Goal: Task Accomplishment & Management: Complete application form

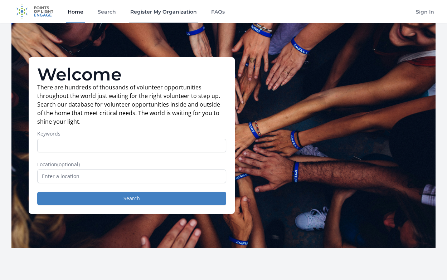
click at [152, 10] on link "Register My Organization" at bounding box center [163, 11] width 69 height 23
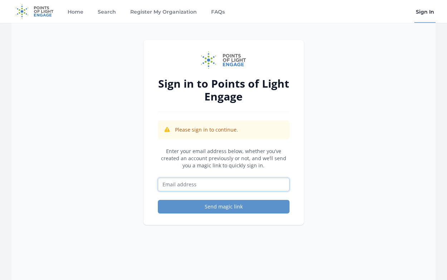
click at [175, 185] on input "Email address" at bounding box center [224, 185] width 132 height 14
type input "briancbottorff@icloud.com"
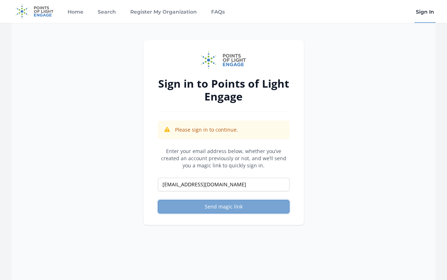
click at [220, 206] on button "Send magic link" at bounding box center [224, 207] width 132 height 14
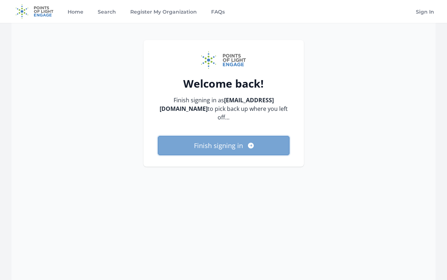
click at [239, 137] on button "Finish signing in" at bounding box center [224, 145] width 132 height 19
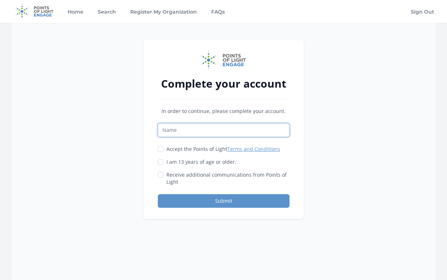
click at [186, 129] on input "Name" at bounding box center [224, 130] width 132 height 14
click at [180, 132] on input "Name" at bounding box center [224, 130] width 132 height 14
click at [175, 133] on input "Name" at bounding box center [224, 130] width 132 height 14
click at [177, 129] on input "Name" at bounding box center [224, 130] width 132 height 14
type input "Carol Cox"
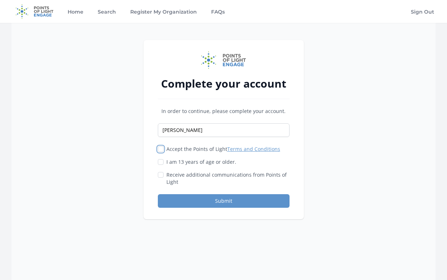
click at [159, 147] on input "Accept the Points of Light Terms and Conditions" at bounding box center [161, 149] width 6 height 6
checkbox input "true"
click at [162, 161] on input "I am 13 years of age or older." at bounding box center [161, 162] width 6 height 6
checkbox input "true"
click at [160, 173] on input "Receive additional communications from Points of Light" at bounding box center [161, 175] width 6 height 6
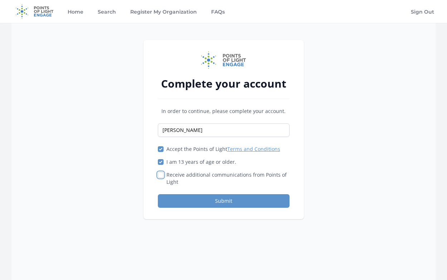
checkbox input "true"
click at [219, 201] on button "Submit" at bounding box center [224, 201] width 132 height 14
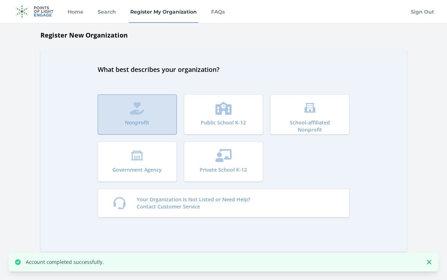
click at [139, 115] on button "Nonprofit" at bounding box center [137, 114] width 79 height 40
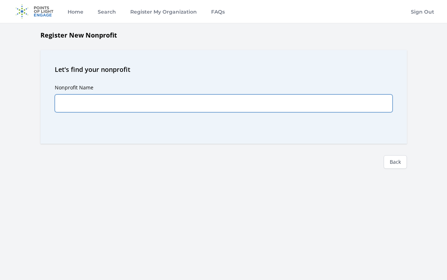
click at [100, 103] on input "Nonprofit Name" at bounding box center [224, 103] width 338 height 18
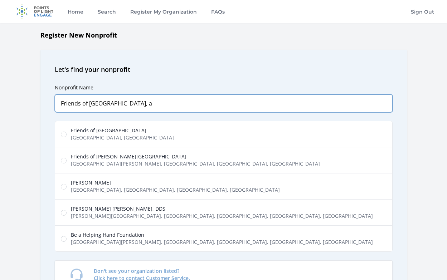
type input "Friends of Cleveland Park, a"
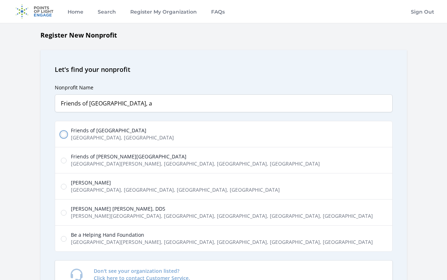
click at [64, 133] on input "Friends of Cleveland Park Memorial Drive, Houston, TX, USA" at bounding box center [64, 135] width 6 height 6
radio input "true"
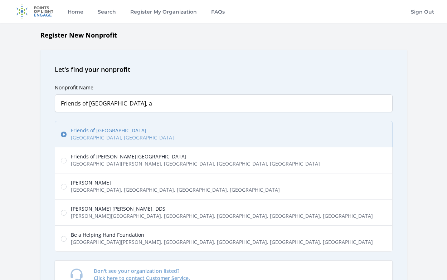
click at [174, 196] on label "Park Augustin Cleveland Street, City of Orange, NJ, USA" at bounding box center [224, 186] width 338 height 26
click at [67, 190] on input "Park Augustin Cleveland Street, City of Orange, NJ, USA" at bounding box center [64, 187] width 6 height 6
radio input "true"
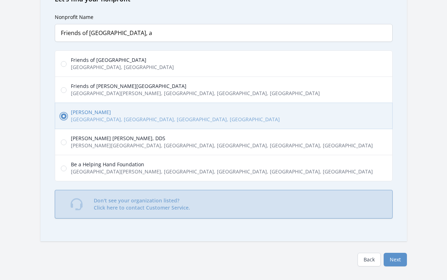
scroll to position [72, 0]
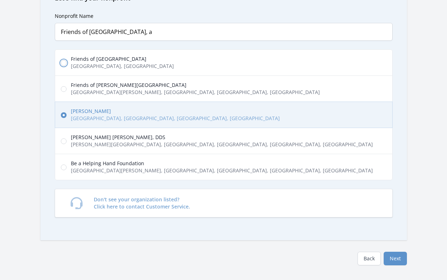
click at [64, 63] on input "Friends of Cleveland Park Memorial Drive, Houston, TX, USA" at bounding box center [64, 63] width 6 height 6
radio input "true"
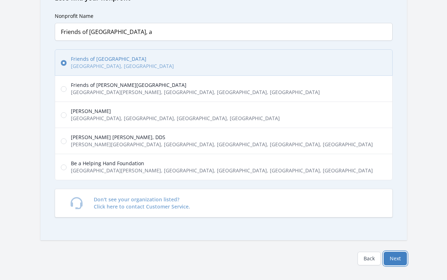
click at [396, 259] on button "Next" at bounding box center [395, 259] width 23 height 14
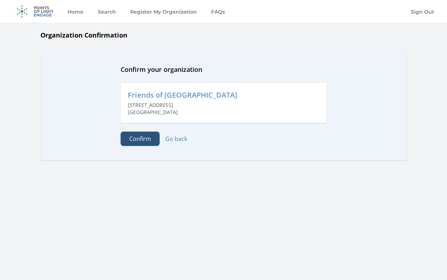
click at [138, 139] on button "Confirm" at bounding box center [140, 139] width 39 height 14
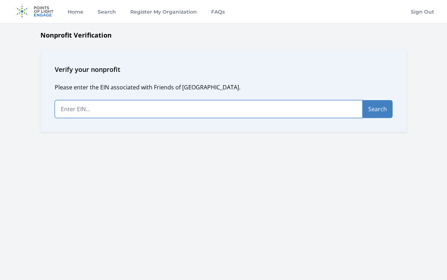
click at [77, 109] on input "text" at bounding box center [209, 109] width 308 height 18
click at [107, 109] on input "text" at bounding box center [209, 109] width 308 height 18
paste input "33-4286070"
type input "33-4286070"
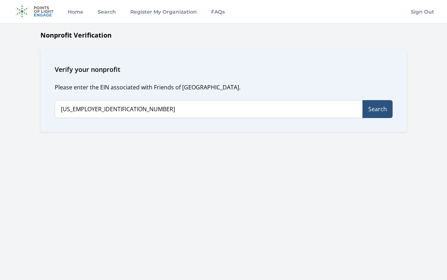
click at [378, 108] on button "Search" at bounding box center [377, 109] width 30 height 18
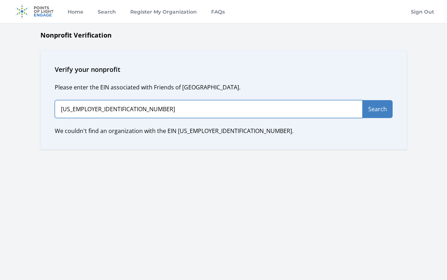
click at [156, 112] on input "33-4286070" at bounding box center [209, 109] width 308 height 18
click at [157, 112] on input "33-4286070" at bounding box center [209, 109] width 308 height 18
click at [62, 109] on input "33-4286070" at bounding box center [209, 109] width 308 height 18
click at [60, 109] on input "33-4286070" at bounding box center [209, 109] width 308 height 18
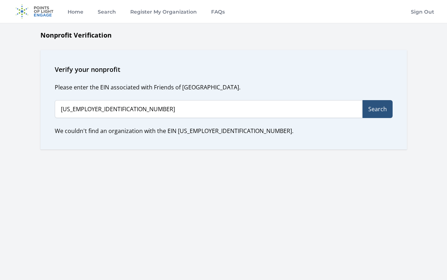
click at [372, 112] on button "Search" at bounding box center [377, 109] width 30 height 18
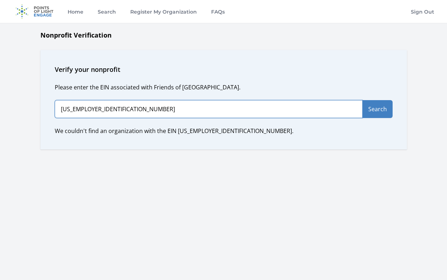
click at [59, 110] on input "33-4286070" at bounding box center [209, 109] width 308 height 18
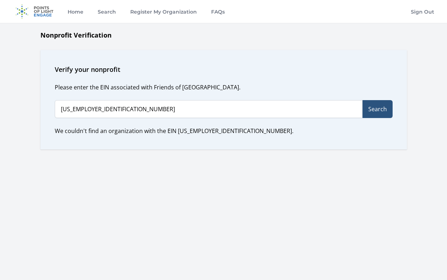
click at [376, 107] on button "Search" at bounding box center [377, 109] width 30 height 18
click at [216, 13] on link "FAQs" at bounding box center [218, 11] width 16 height 23
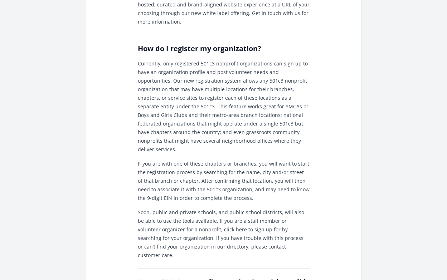
scroll to position [443, 0]
